Goal: Obtain resource: Download file/media

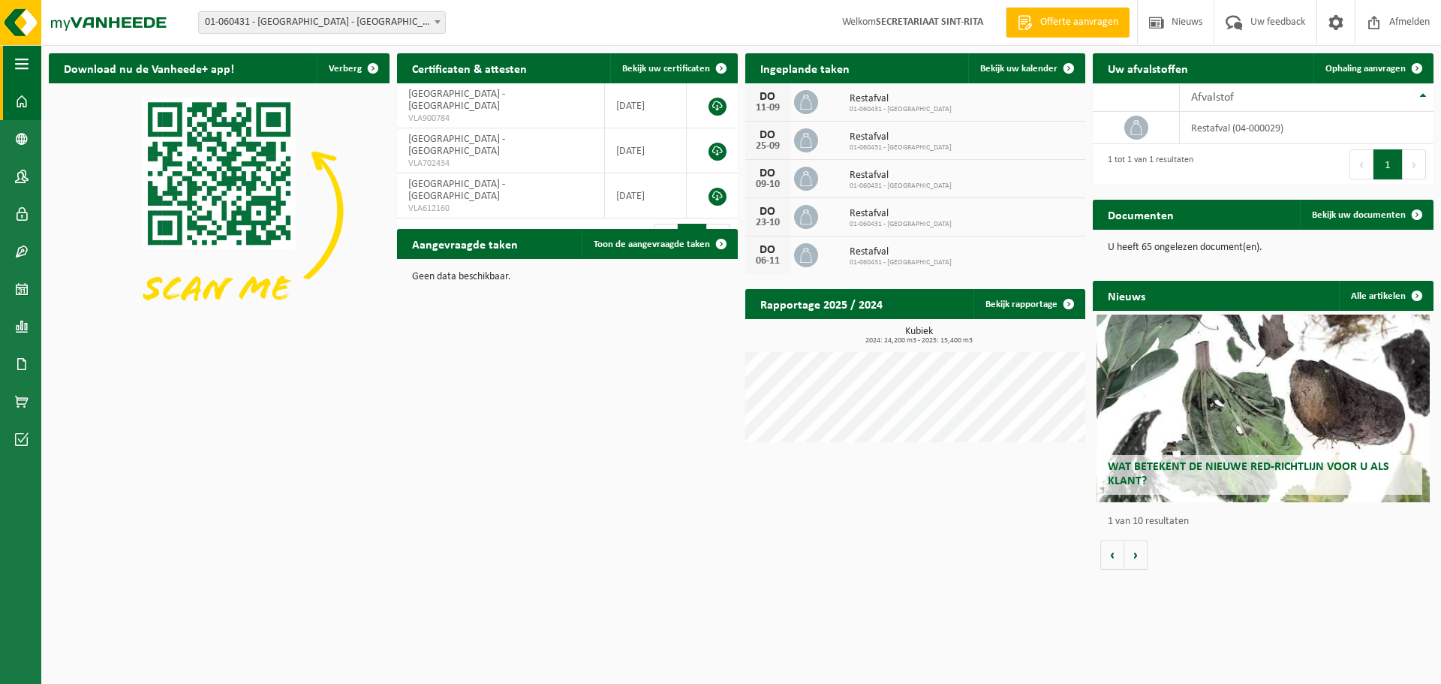
click at [28, 54] on span "button" at bounding box center [22, 64] width 14 height 38
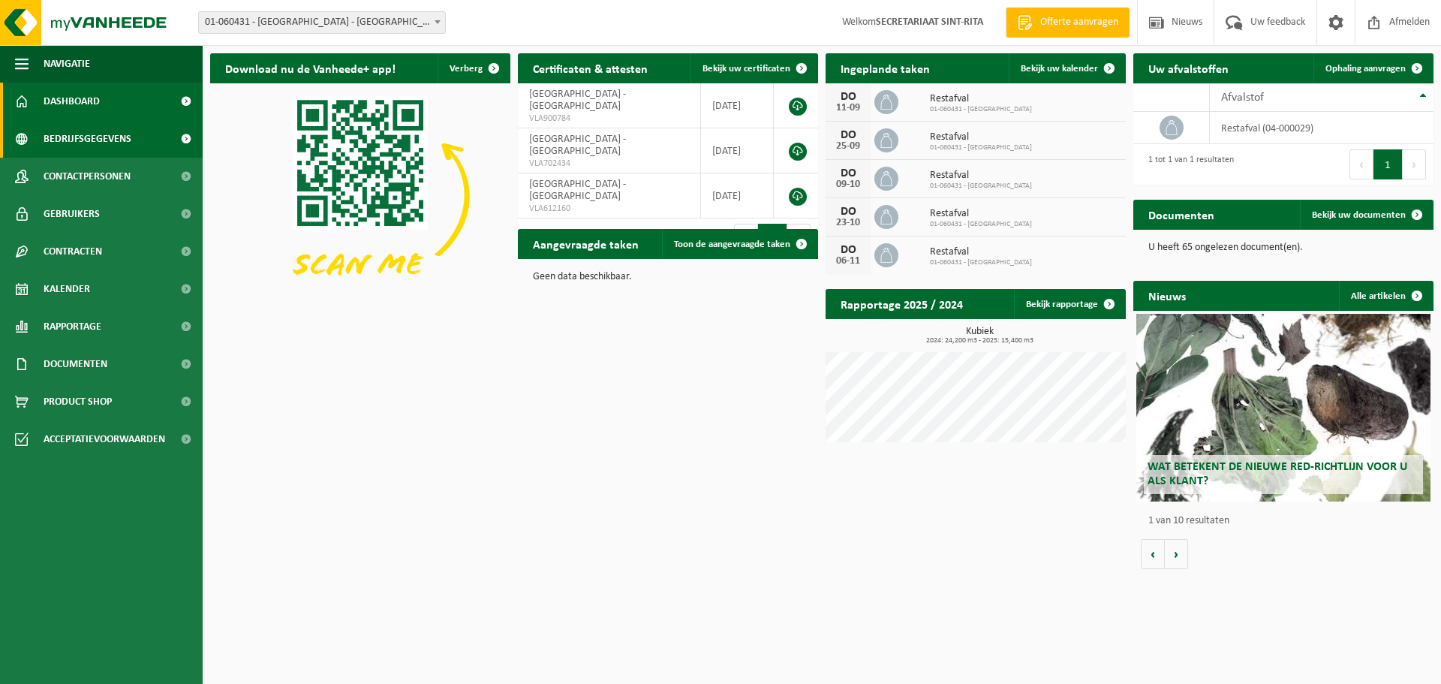
click at [142, 125] on link "Bedrijfsgegevens" at bounding box center [101, 139] width 203 height 38
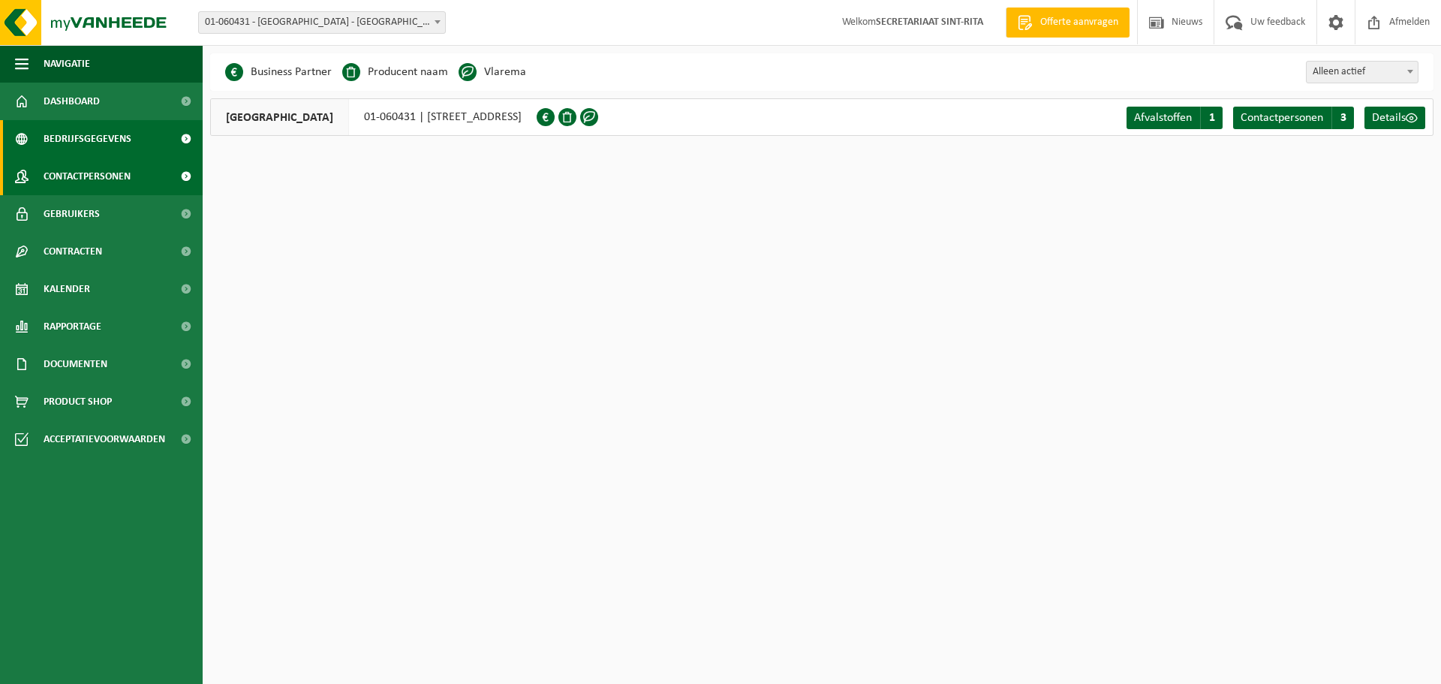
click at [137, 162] on link "Contactpersonen" at bounding box center [101, 177] width 203 height 38
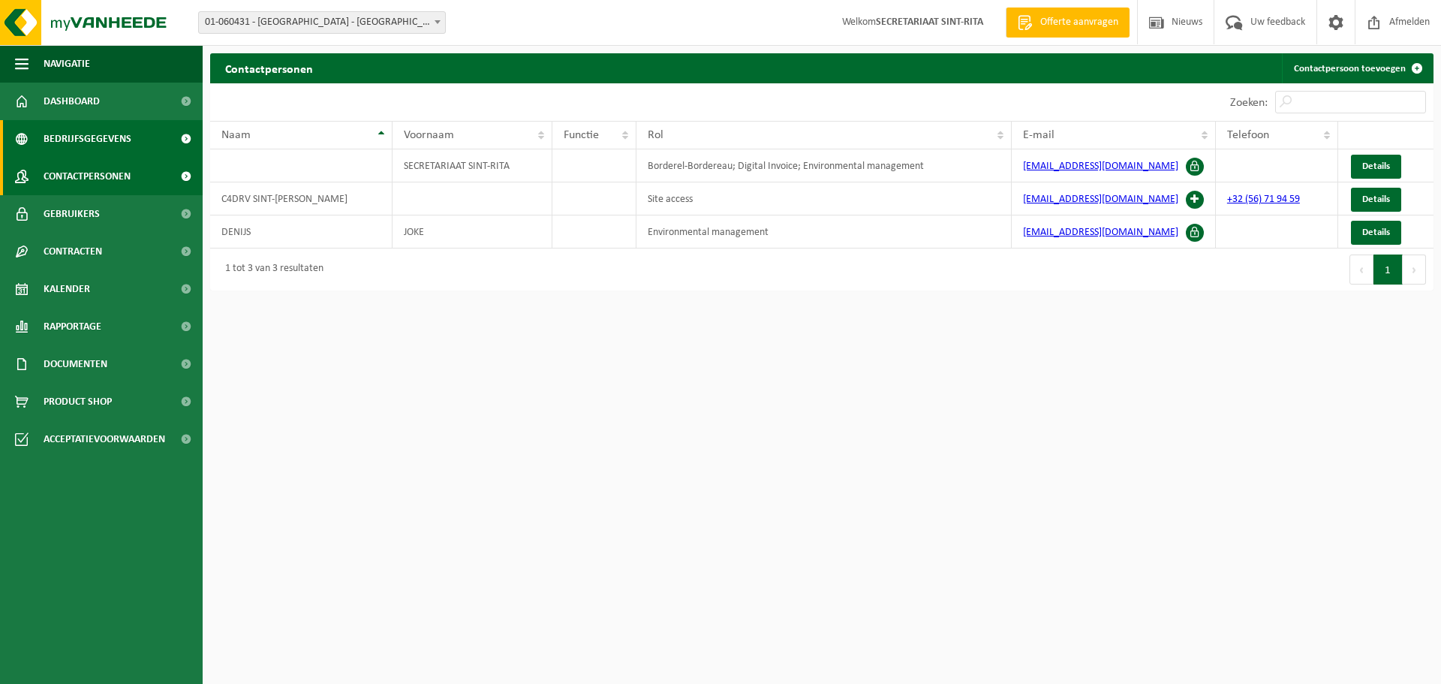
click at [120, 137] on span "Bedrijfsgegevens" at bounding box center [88, 139] width 88 height 38
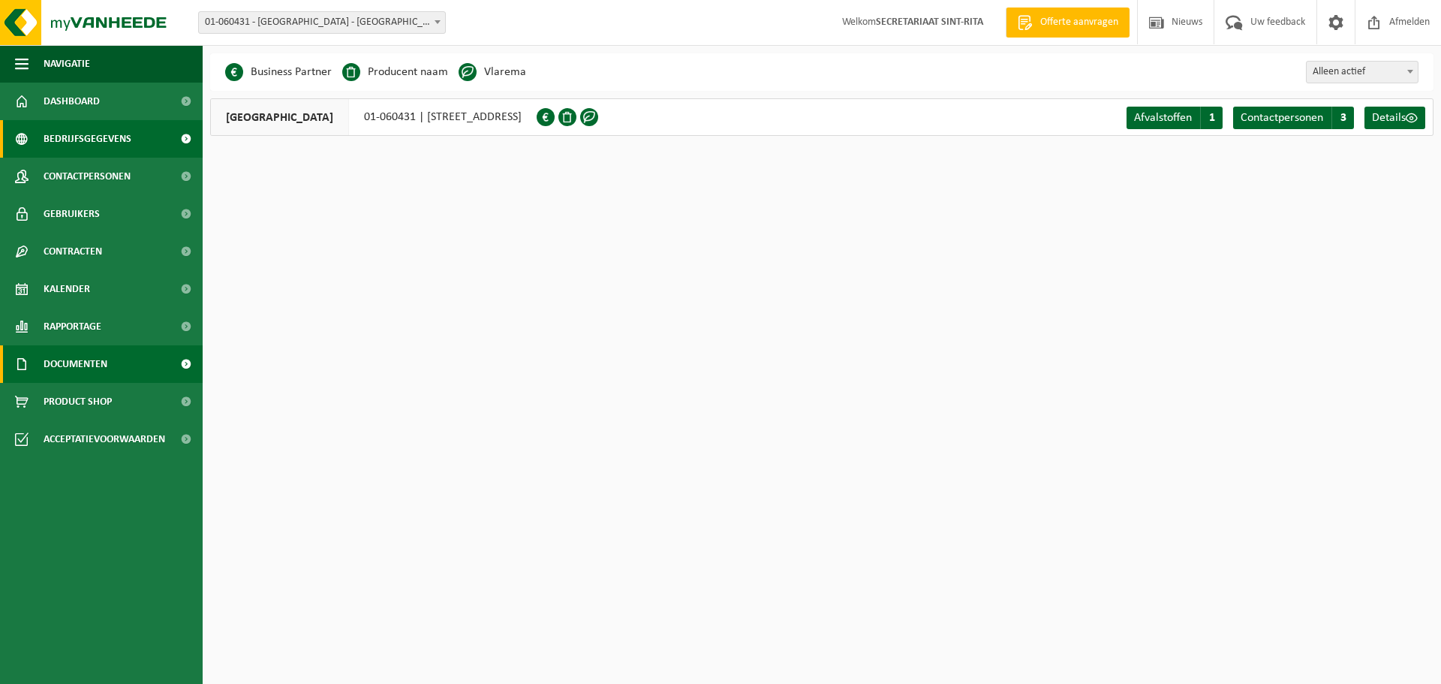
click at [76, 364] on span "Documenten" at bounding box center [76, 364] width 64 height 38
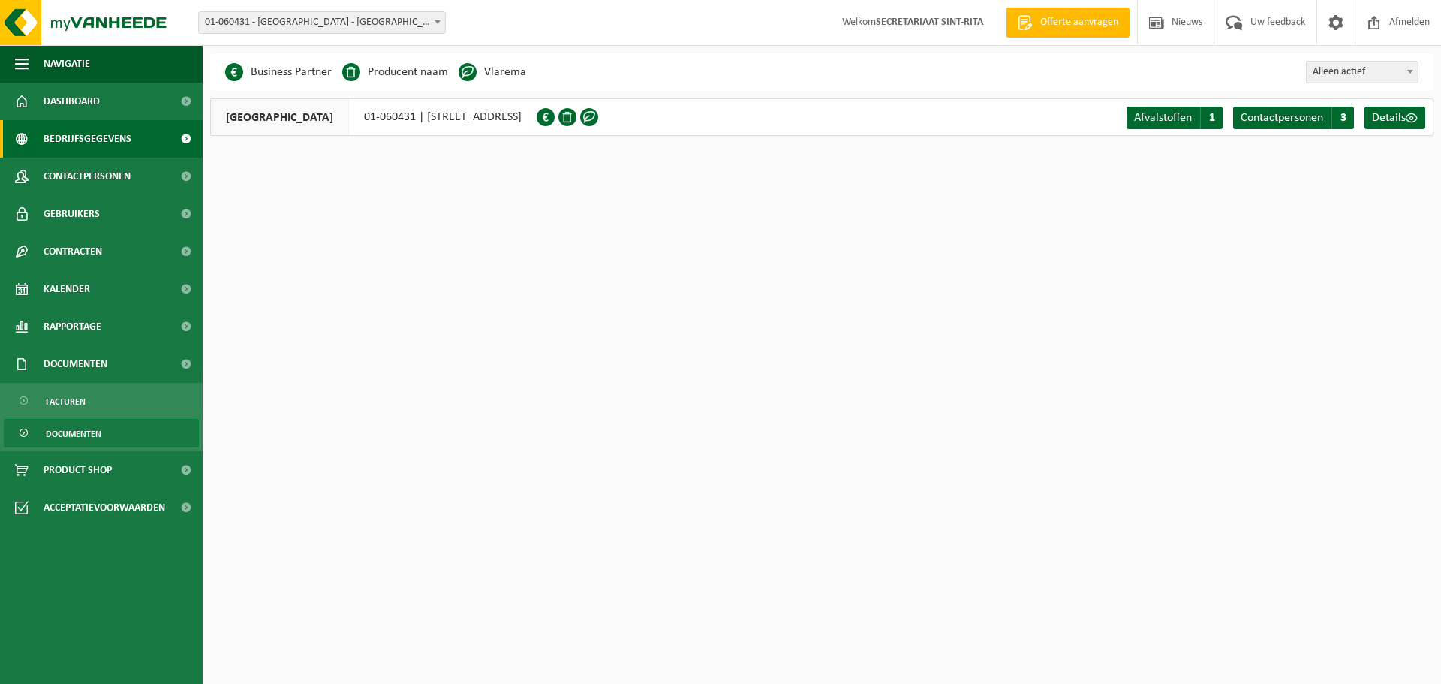
click at [77, 434] on span "Documenten" at bounding box center [74, 434] width 56 height 29
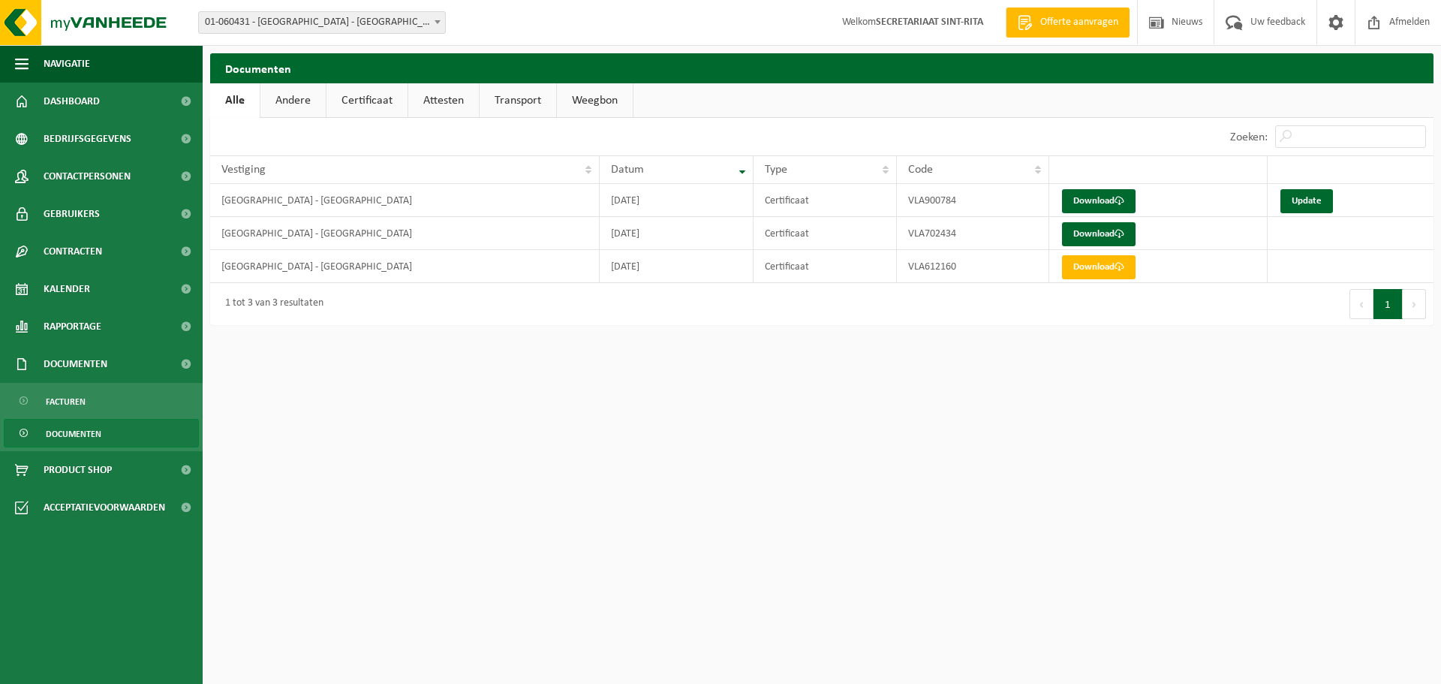
click at [301, 109] on link "Andere" at bounding box center [292, 100] width 65 height 35
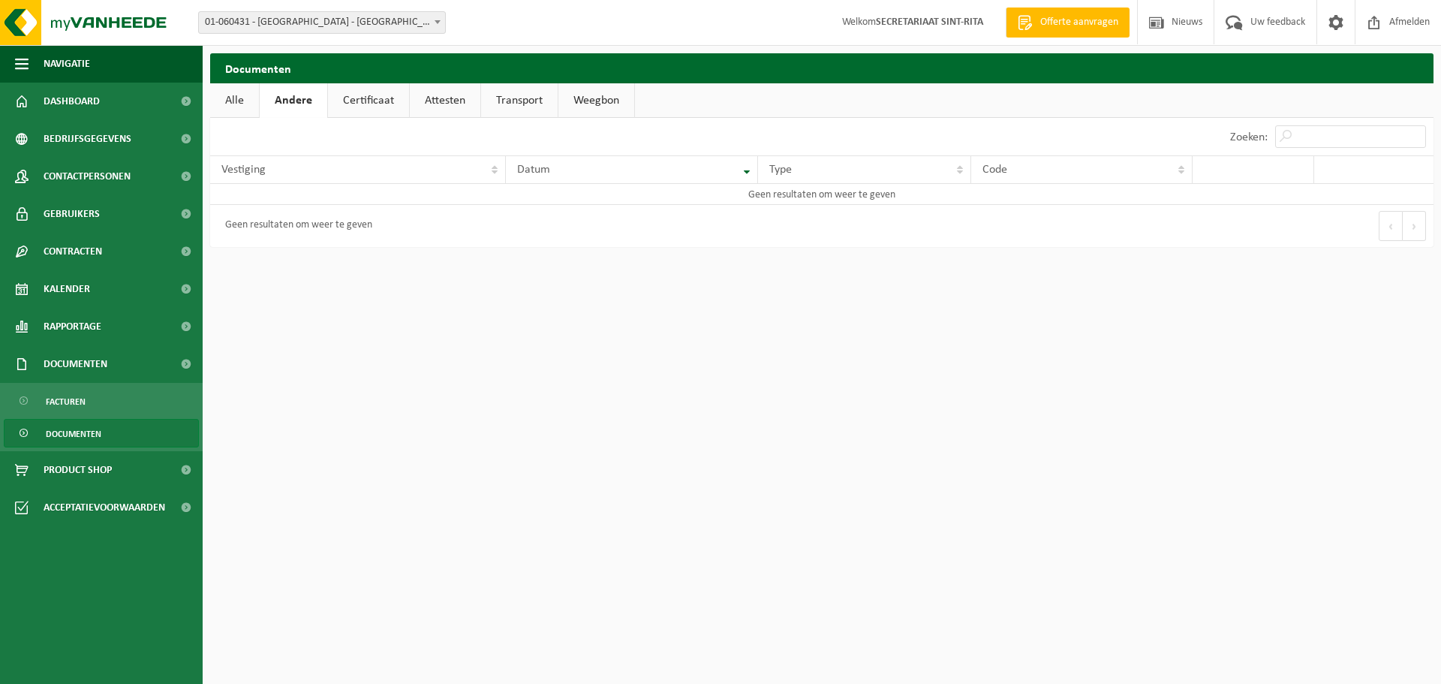
click at [360, 97] on link "Certificaat" at bounding box center [368, 100] width 81 height 35
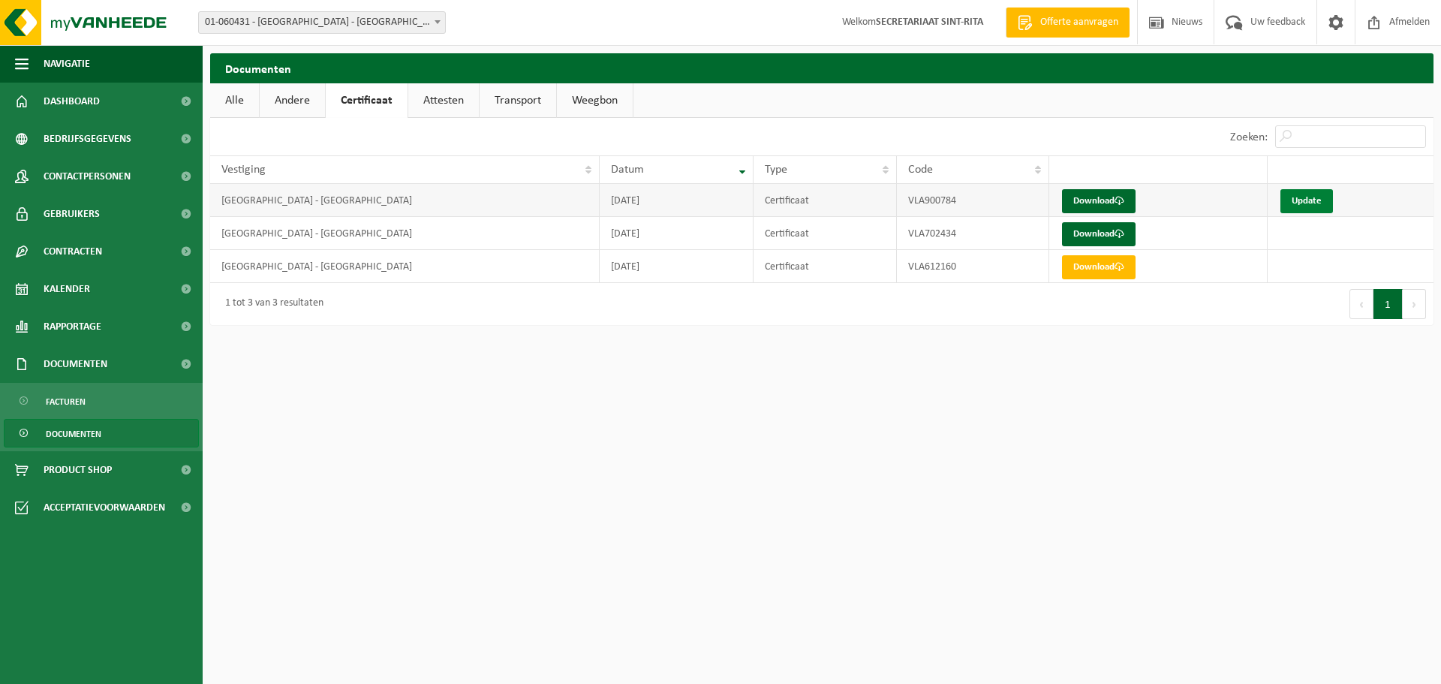
click at [1323, 200] on link "Update" at bounding box center [1307, 201] width 53 height 24
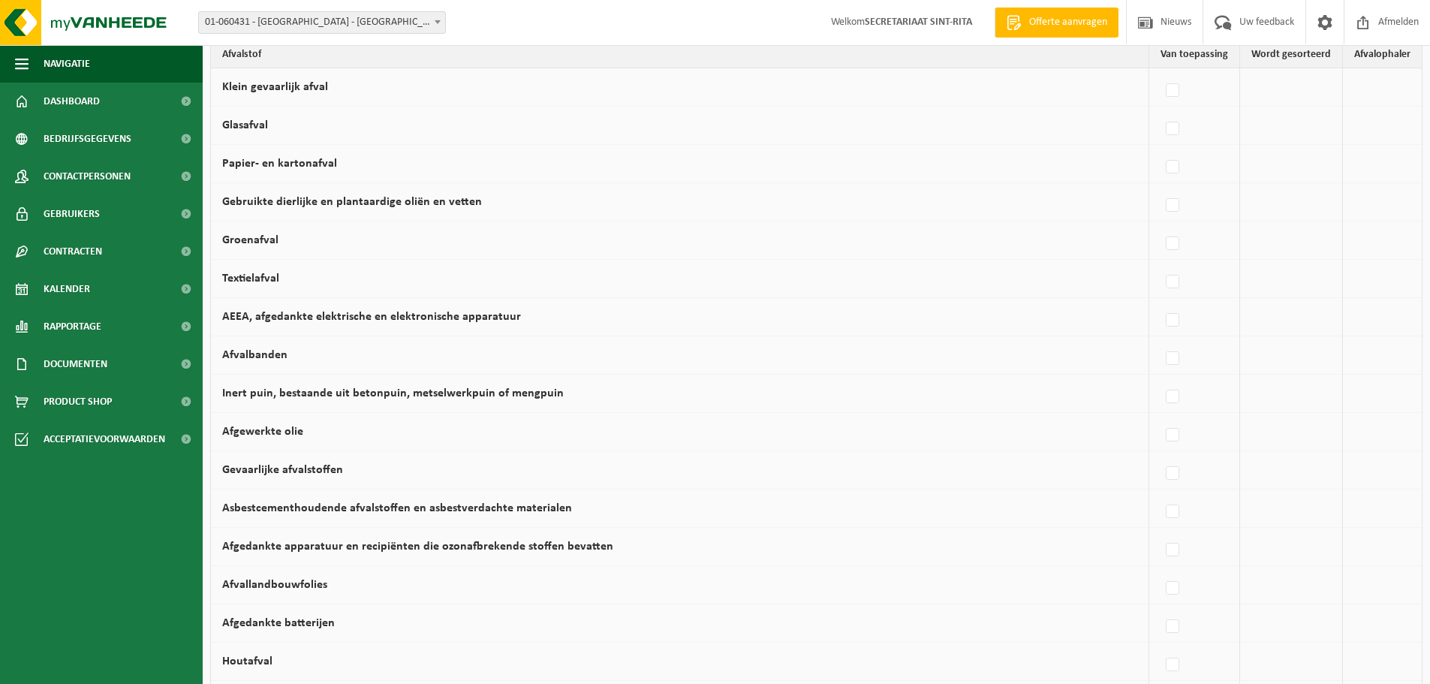
scroll to position [122, 0]
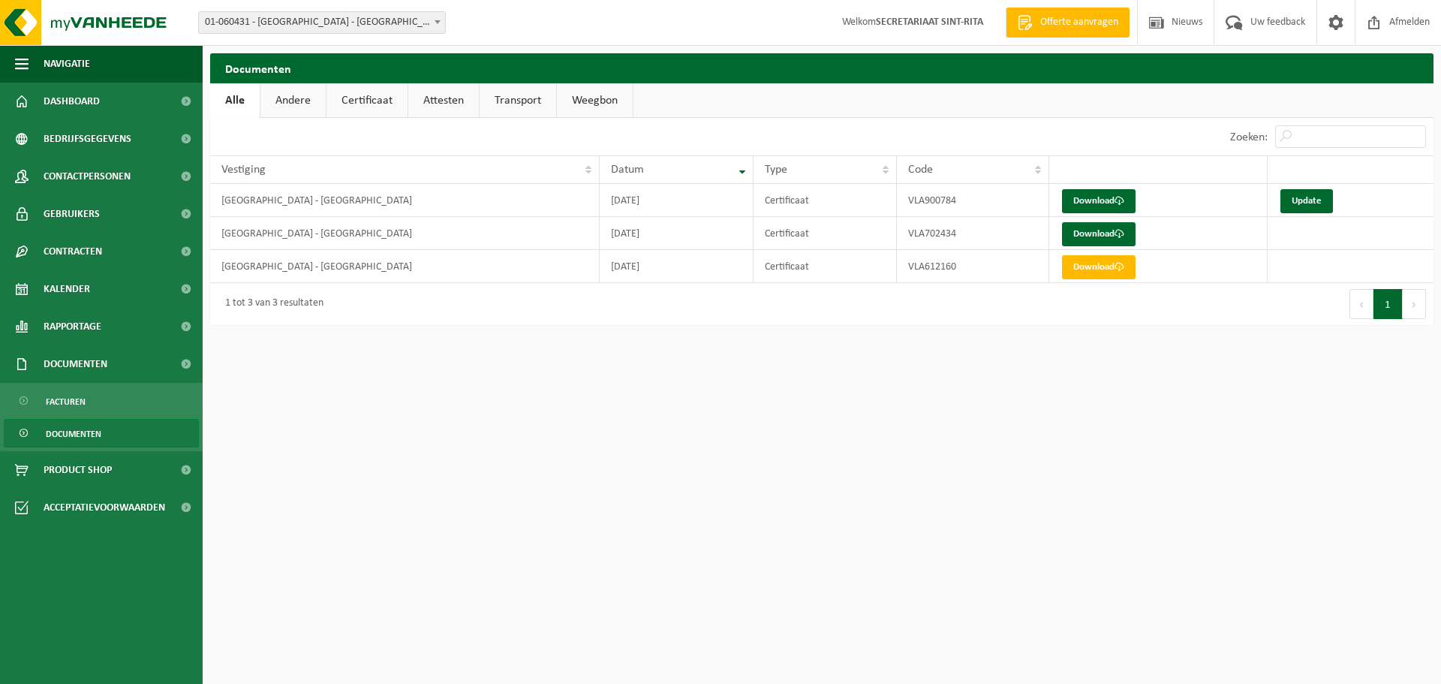
click at [441, 101] on link "Attesten" at bounding box center [443, 100] width 71 height 35
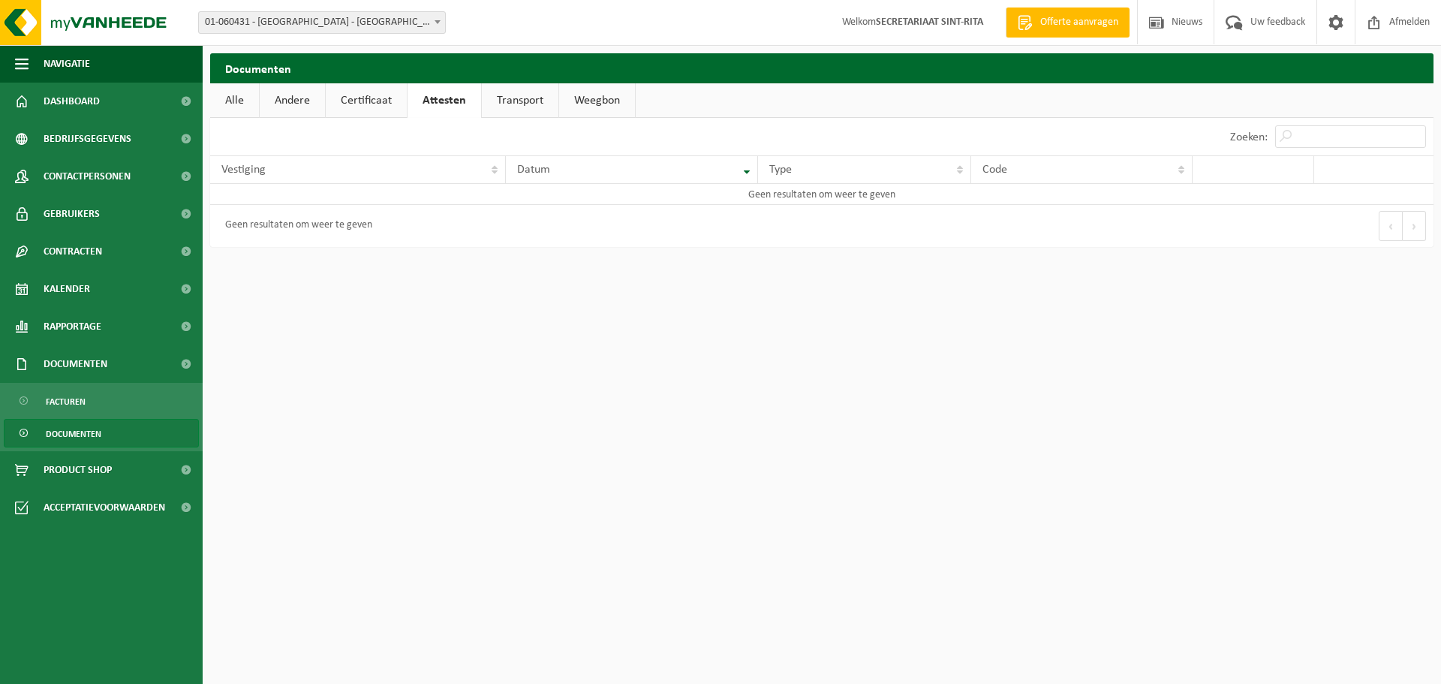
click at [516, 98] on link "Transport" at bounding box center [520, 100] width 77 height 35
click at [375, 98] on link "Certificaat" at bounding box center [366, 100] width 81 height 35
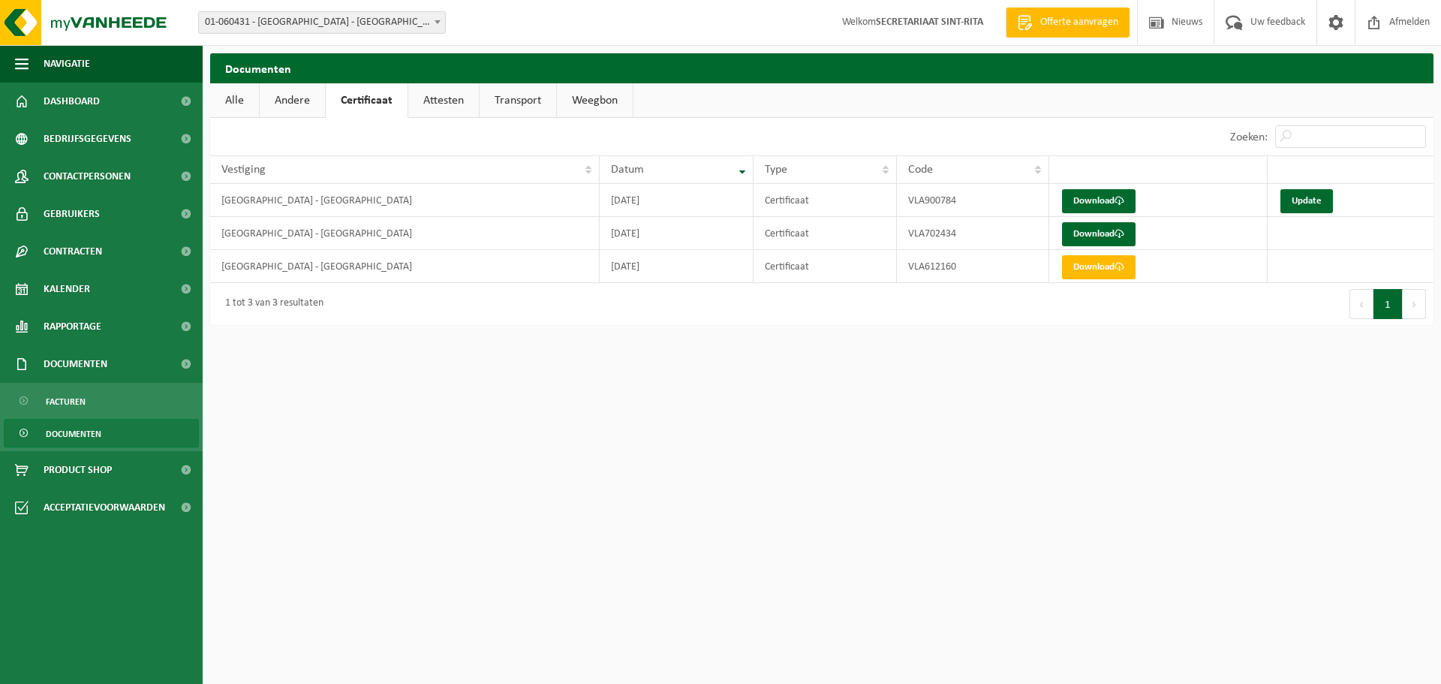
click at [302, 101] on link "Andere" at bounding box center [292, 100] width 65 height 35
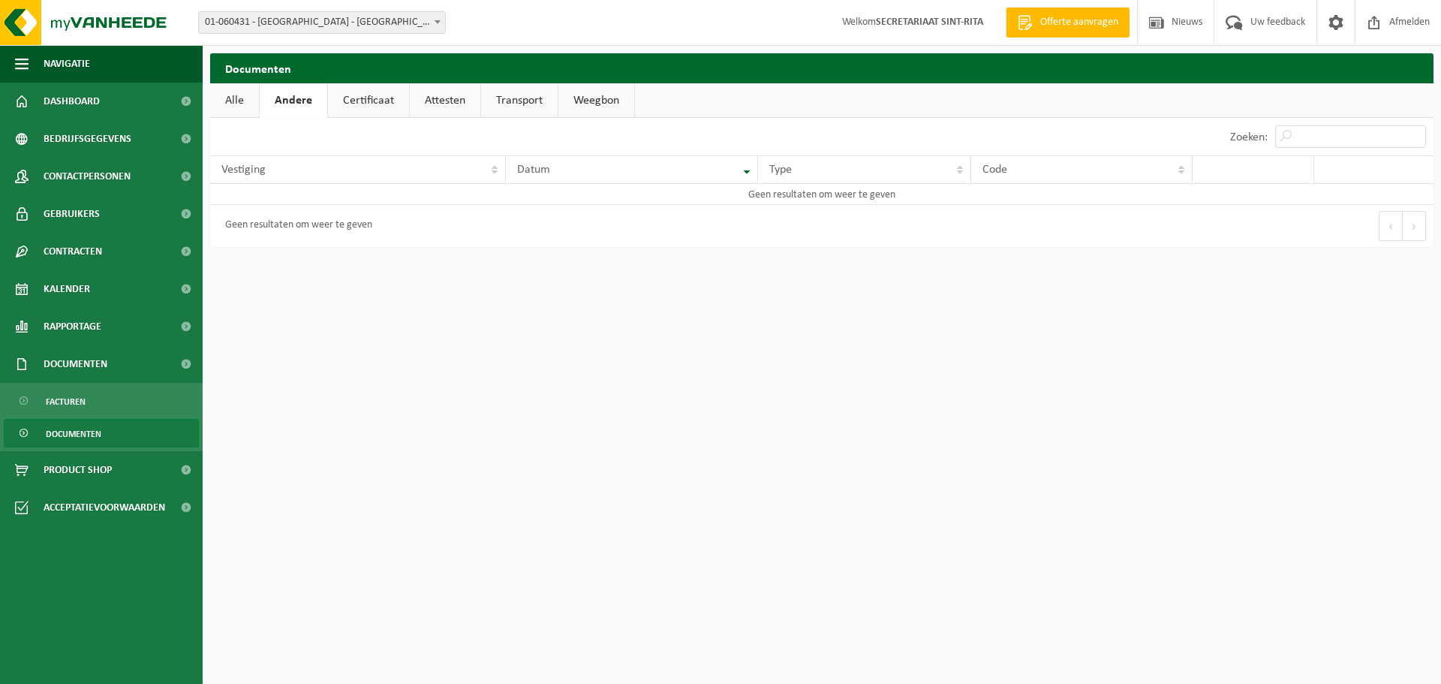
click at [233, 106] on link "Alle" at bounding box center [234, 100] width 49 height 35
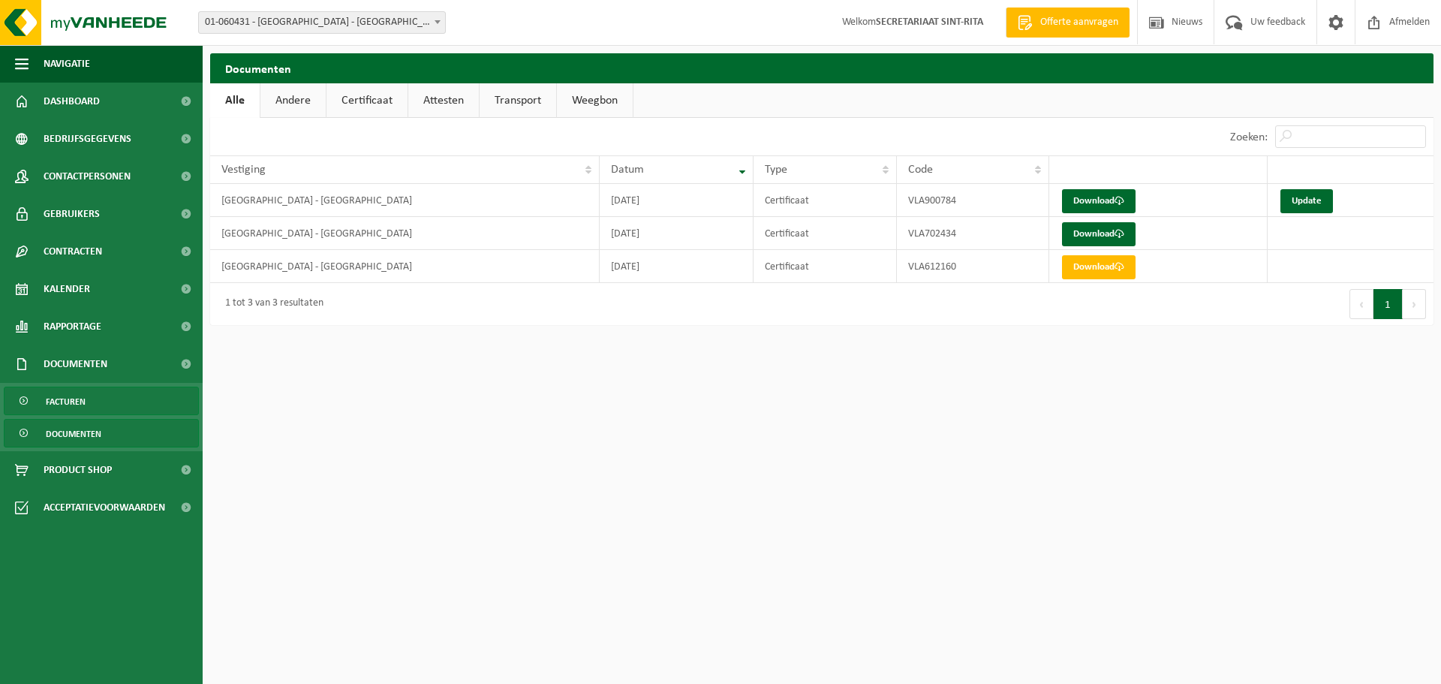
click at [80, 397] on span "Facturen" at bounding box center [66, 401] width 40 height 29
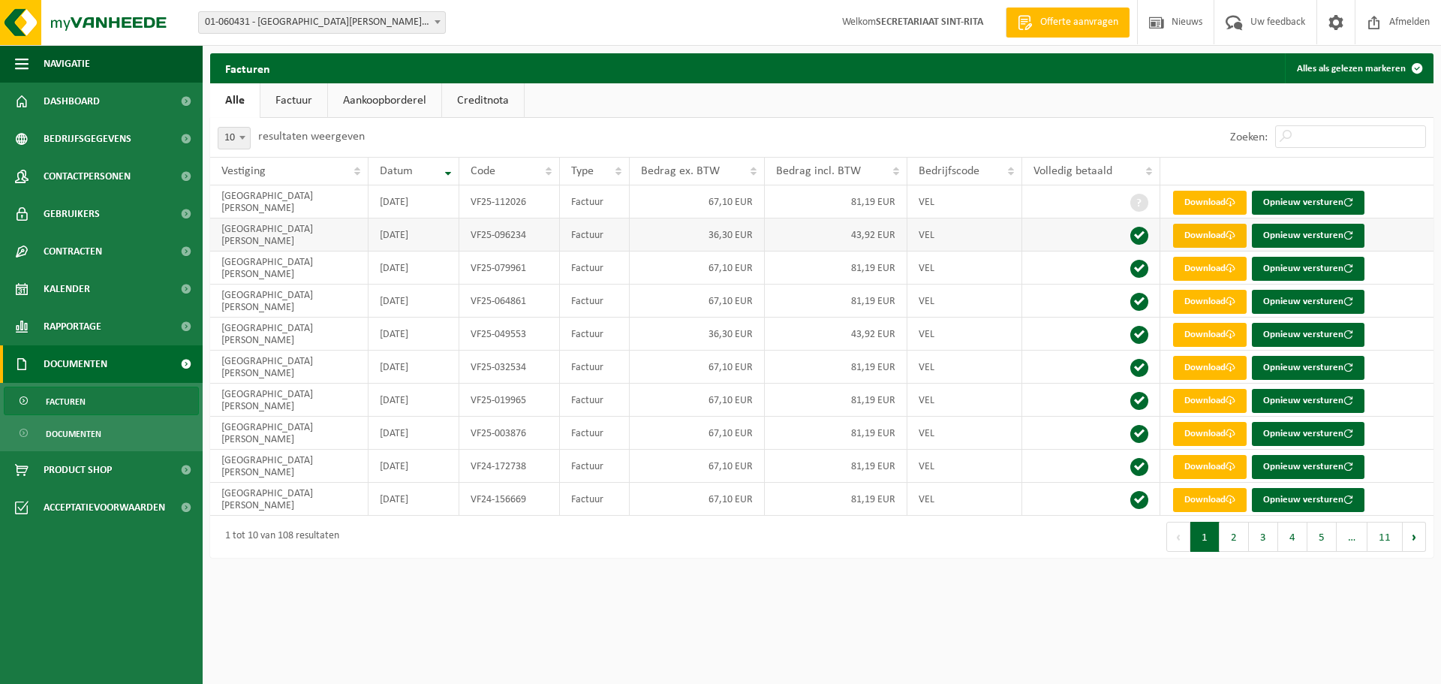
click at [1207, 241] on link "Download" at bounding box center [1210, 236] width 74 height 24
click at [104, 432] on link "Documenten" at bounding box center [101, 433] width 195 height 29
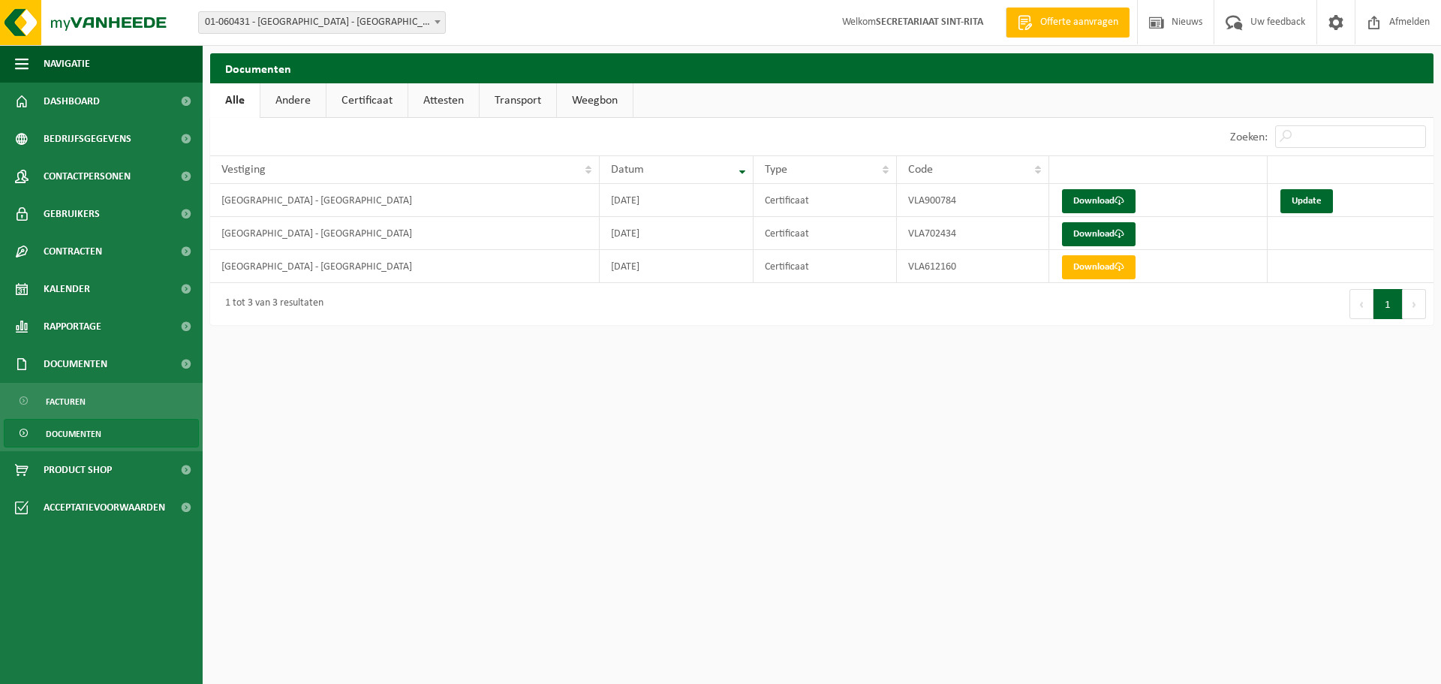
click at [303, 99] on link "Andere" at bounding box center [292, 100] width 65 height 35
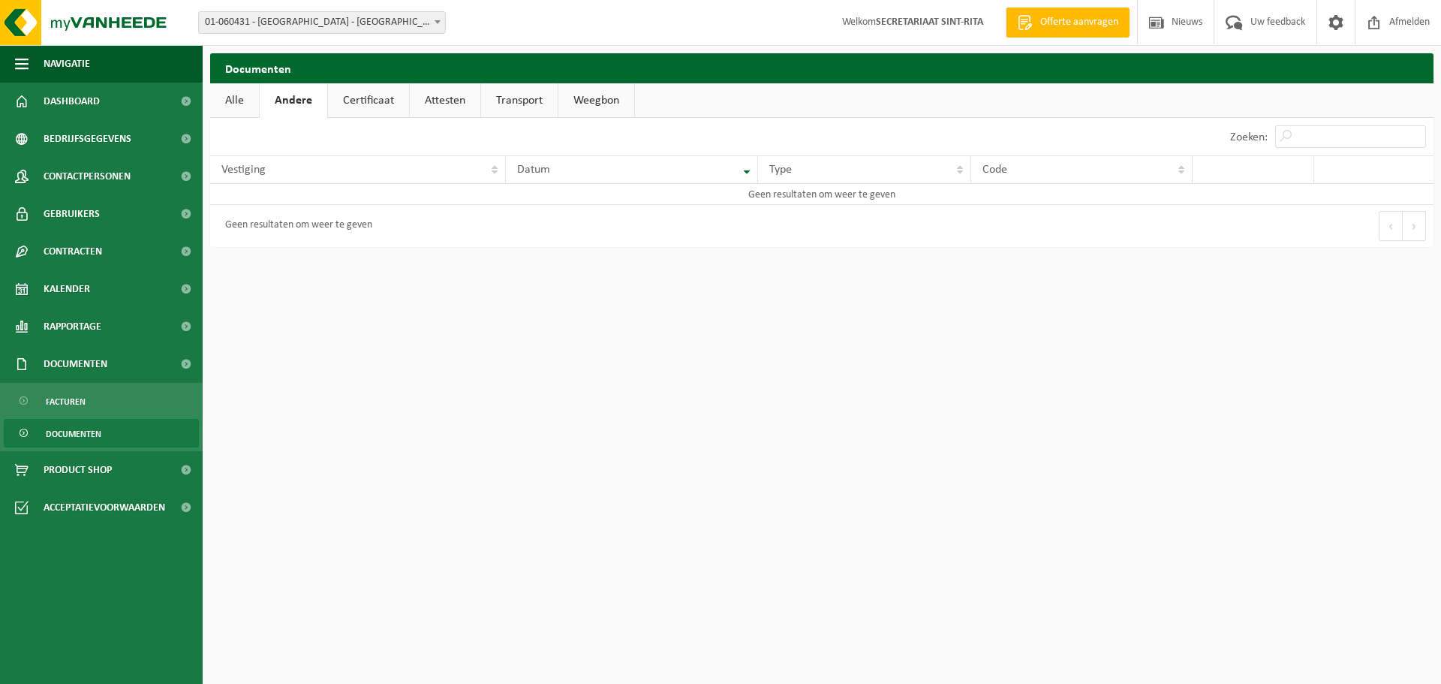
click at [243, 99] on link "Alle" at bounding box center [234, 100] width 49 height 35
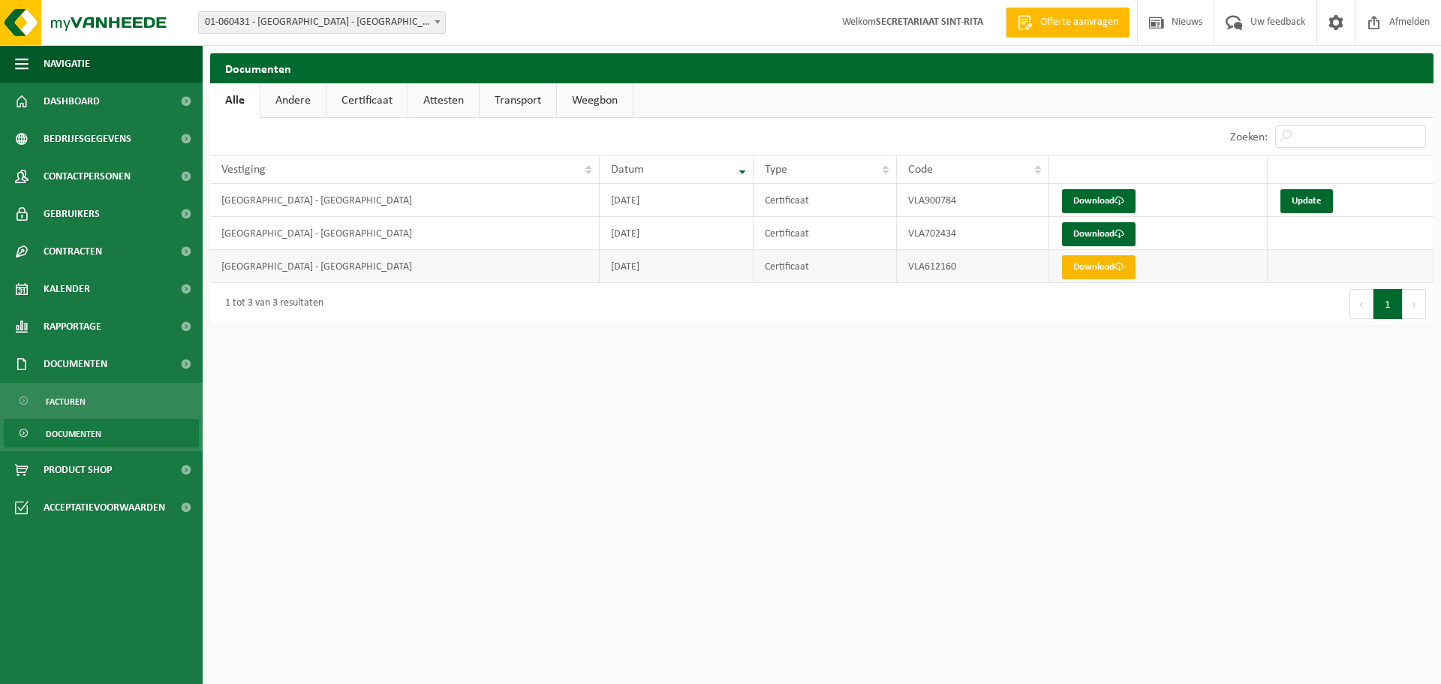
click at [1094, 269] on link "Download" at bounding box center [1099, 267] width 74 height 24
click at [1088, 231] on link "Download" at bounding box center [1099, 234] width 74 height 24
click at [1113, 200] on link "Download" at bounding box center [1099, 201] width 74 height 24
click at [1313, 191] on link "Update" at bounding box center [1307, 201] width 53 height 24
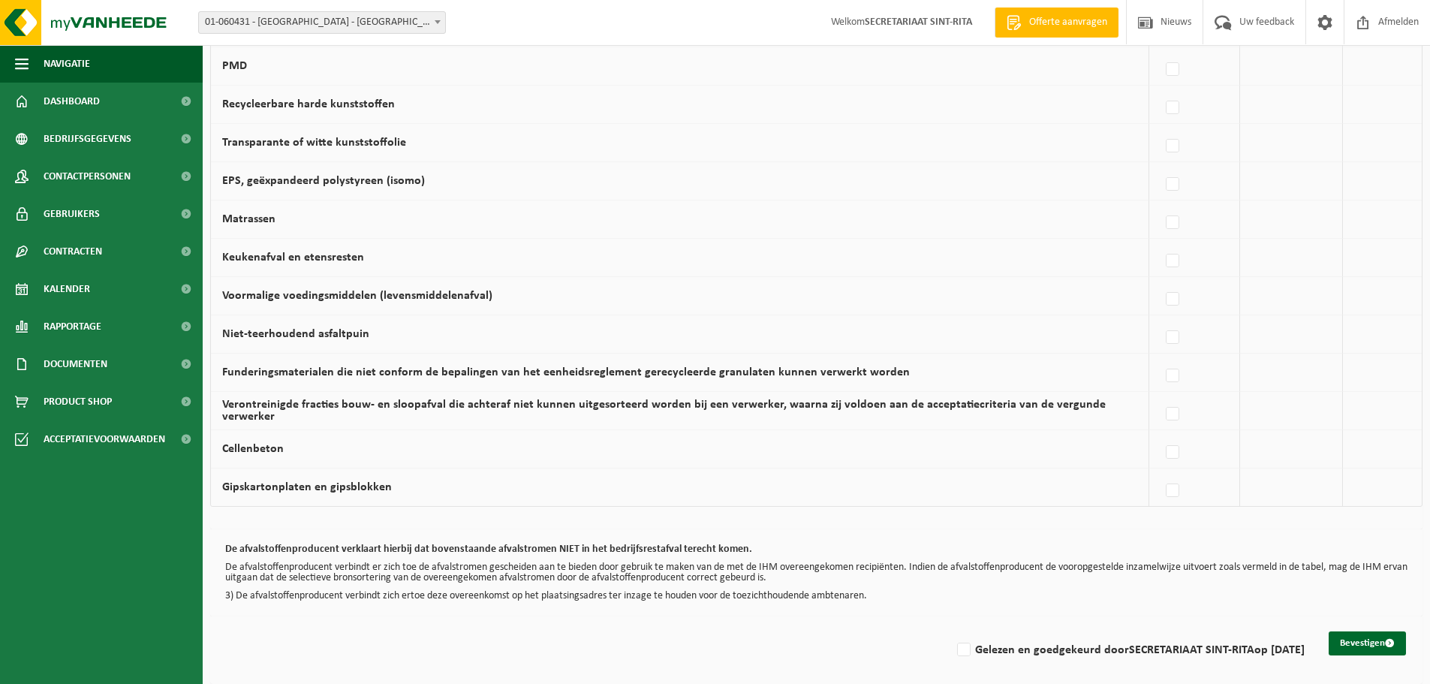
scroll to position [873, 0]
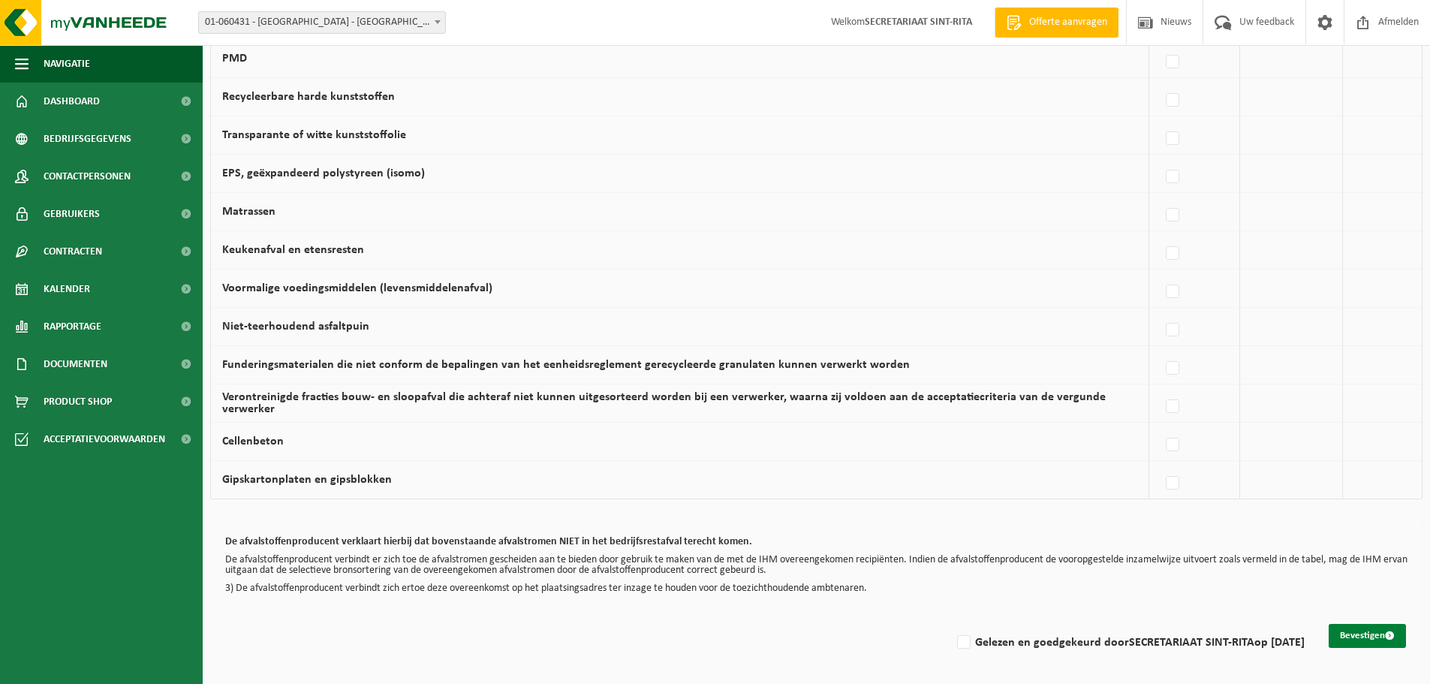
click at [1391, 637] on span "submit" at bounding box center [1390, 636] width 10 height 10
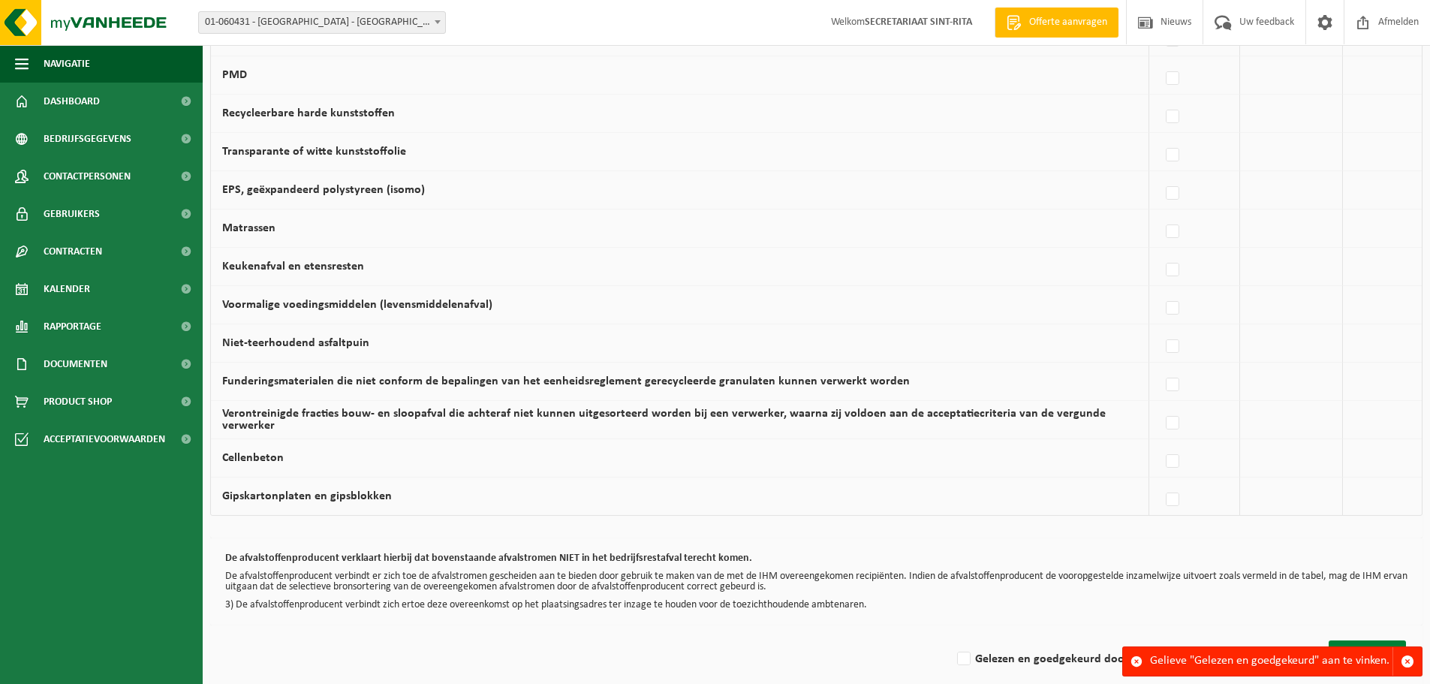
scroll to position [873, 0]
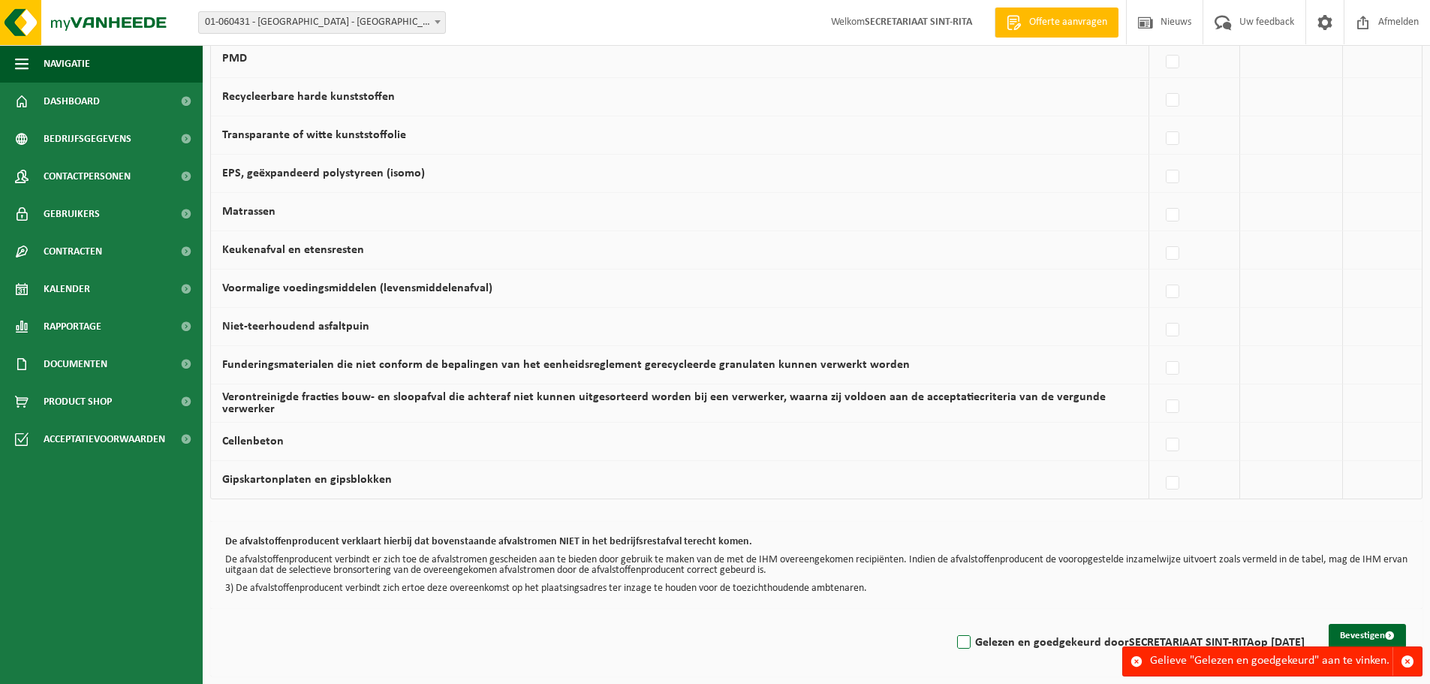
click at [985, 643] on label "Gelezen en goedgekeurd door SECRETARIAAT SINT-RITA op 04/09/25" at bounding box center [1129, 642] width 351 height 23
click at [952, 624] on input "Gelezen en goedgekeurd door SECRETARIAAT SINT-RITA op 04/09/25" at bounding box center [951, 623] width 1 height 1
checkbox input "true"
click at [1349, 634] on button "Bevestigen" at bounding box center [1367, 636] width 77 height 24
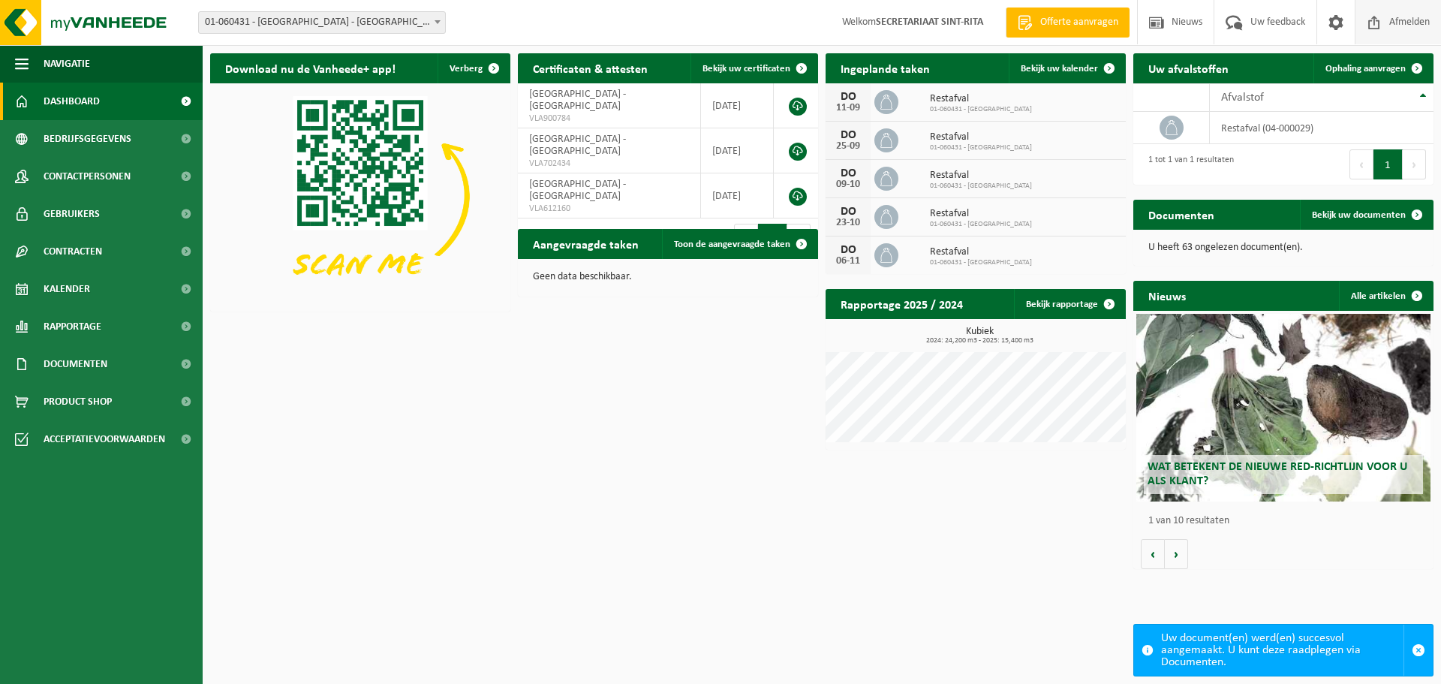
drag, startPoint x: 1403, startPoint y: 22, endPoint x: 1384, endPoint y: 8, distance: 23.6
click at [1404, 22] on span "Afmelden" at bounding box center [1410, 22] width 48 height 44
